Goal: Information Seeking & Learning: Learn about a topic

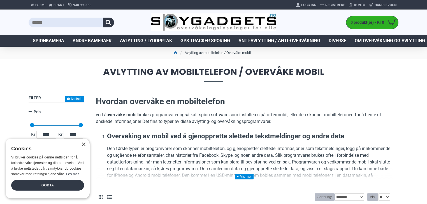
click at [242, 177] on link at bounding box center [244, 177] width 19 height 6
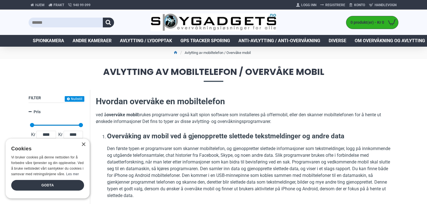
click at [101, 83] on h1 "Avlytting av mobiltelefon / Overvåke mobil" at bounding box center [213, 74] width 427 height 31
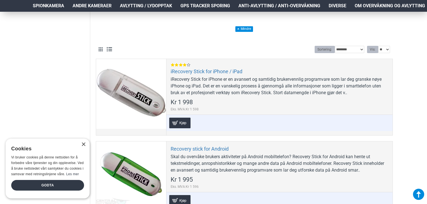
scroll to position [176, 0]
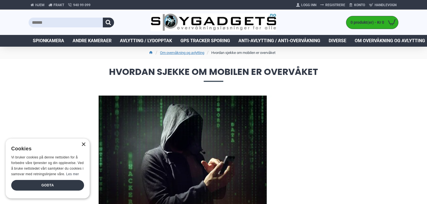
click at [83, 145] on div "×" at bounding box center [83, 145] width 4 height 4
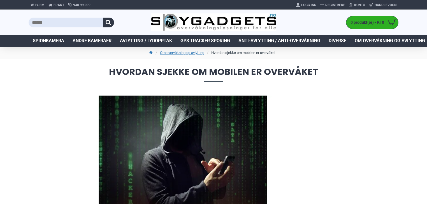
click at [78, 82] on h1 "Hvordan sjekke om mobilen er overvåket" at bounding box center [213, 74] width 427 height 31
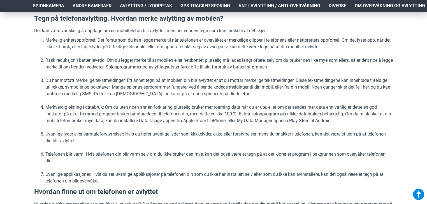
scroll to position [335, 0]
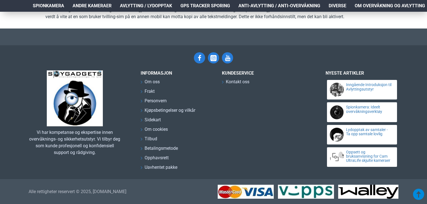
scroll to position [1375, 0]
